Goal: Task Accomplishment & Management: Manage account settings

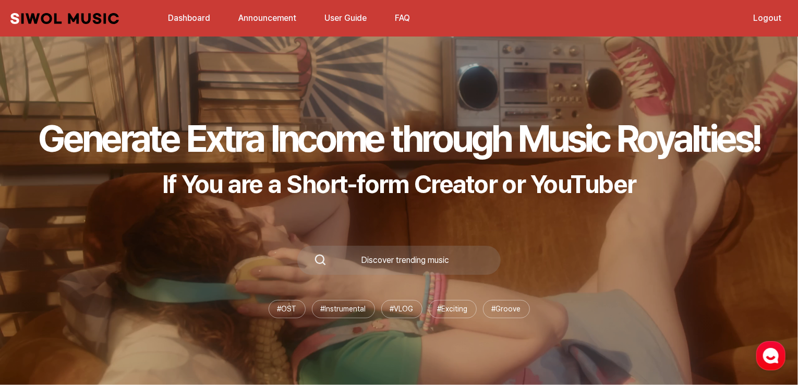
click at [198, 16] on link "Dashboard" at bounding box center [189, 18] width 55 height 22
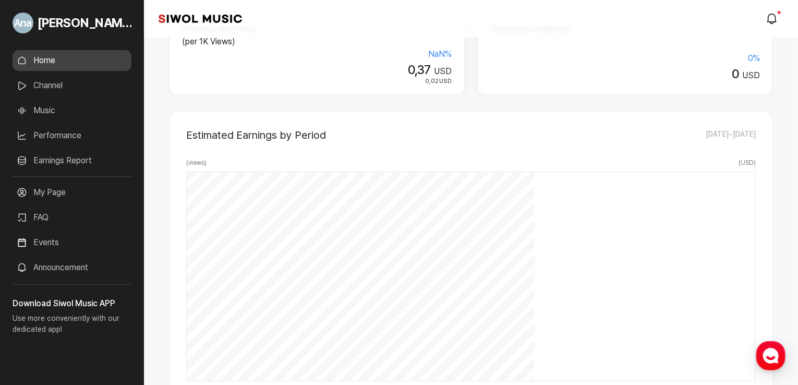
scroll to position [417, 0]
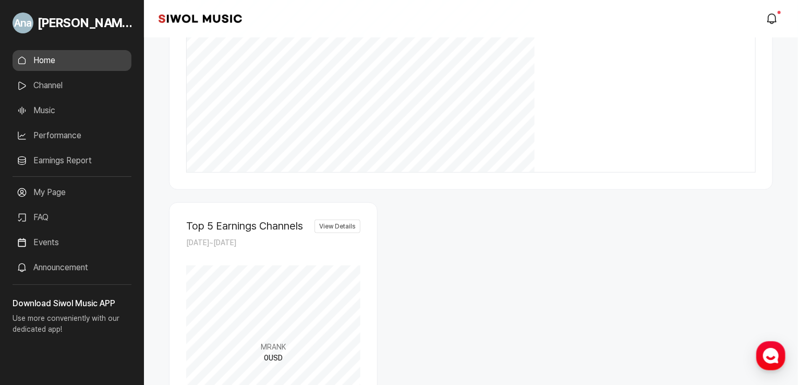
drag, startPoint x: 728, startPoint y: 168, endPoint x: 687, endPoint y: 166, distance: 41.2
drag, startPoint x: 652, startPoint y: 326, endPoint x: 671, endPoint y: 327, distance: 18.8
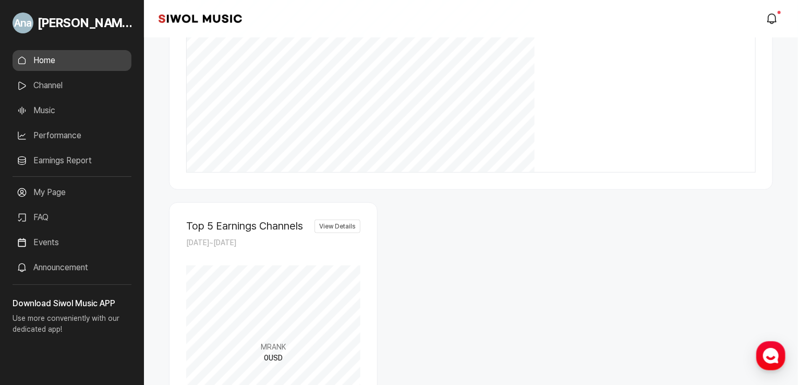
drag, startPoint x: 652, startPoint y: 326, endPoint x: 672, endPoint y: 325, distance: 19.9
